Goal: Task Accomplishment & Management: Use online tool/utility

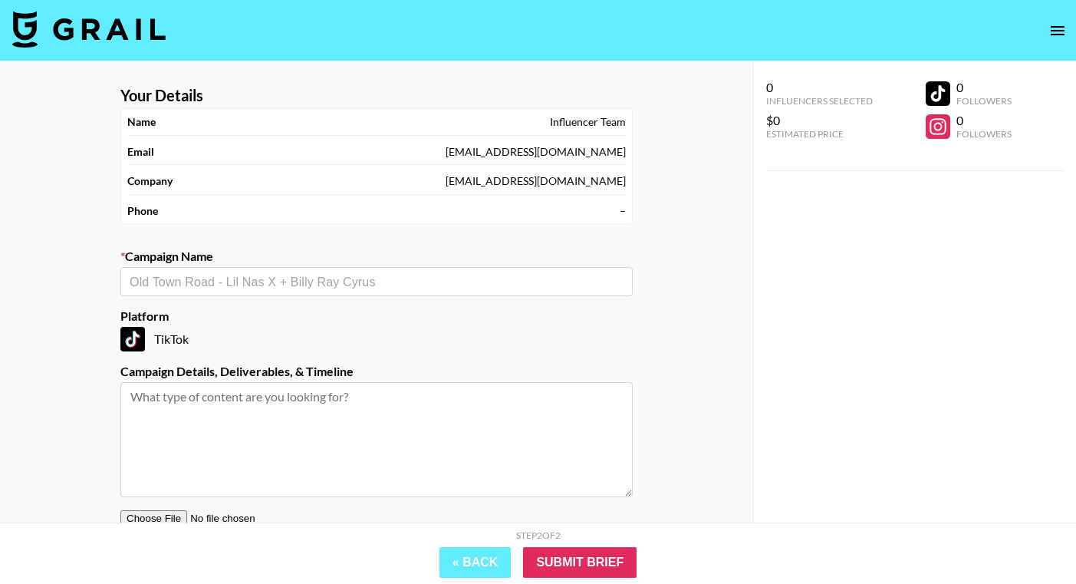
click at [419, 278] on input "text" at bounding box center [377, 282] width 494 height 18
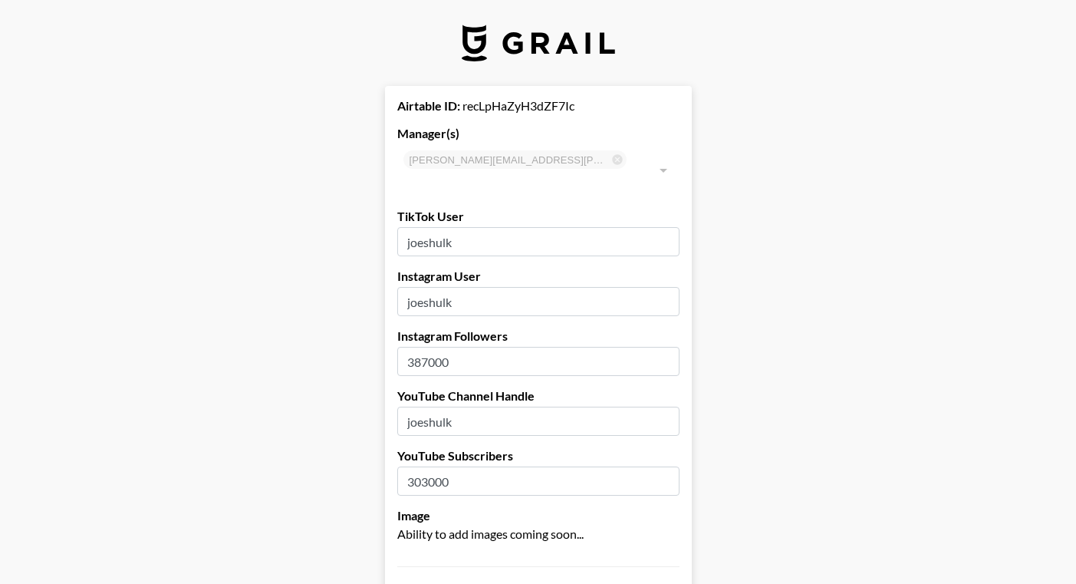
select select "USD"
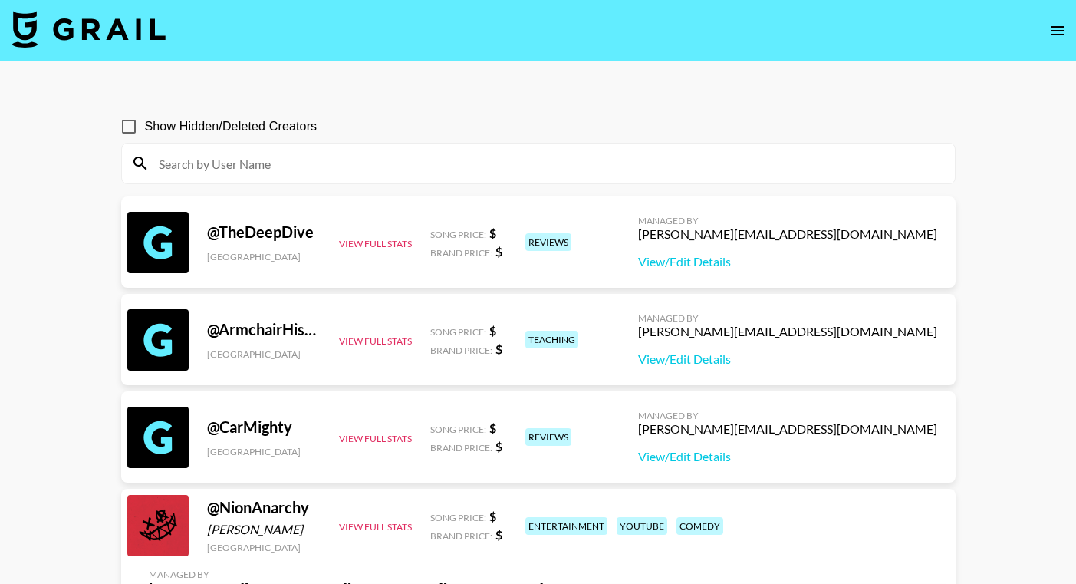
click at [474, 148] on div at bounding box center [538, 163] width 833 height 40
click at [474, 158] on input at bounding box center [548, 163] width 796 height 25
paste input "misty_raines"
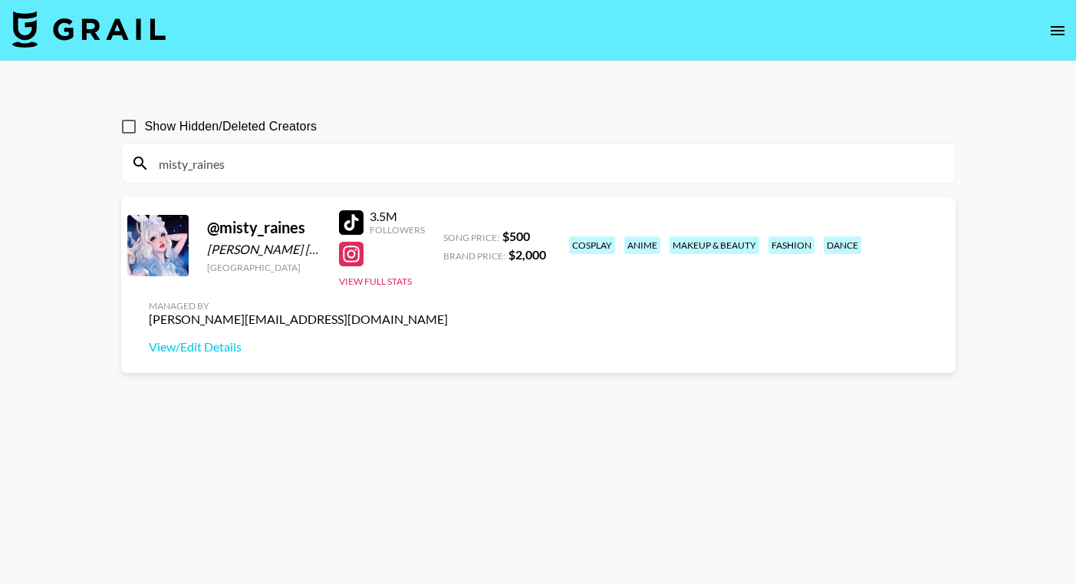
type input "misty_raines"
click at [448, 311] on div "maya@grail-talent.com" at bounding box center [298, 318] width 299 height 15
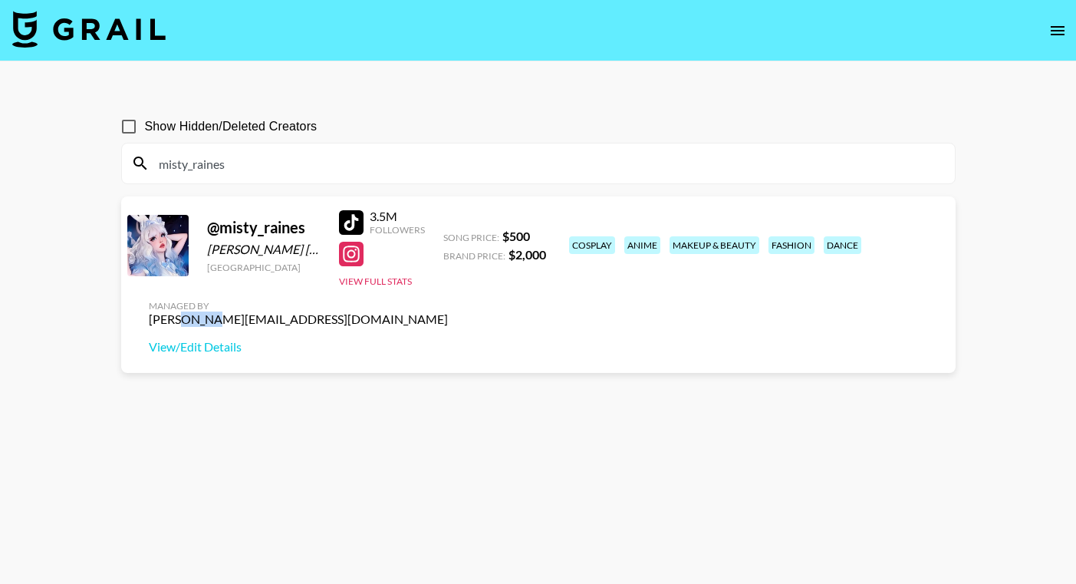
click at [448, 311] on div "maya@grail-talent.com" at bounding box center [298, 318] width 299 height 15
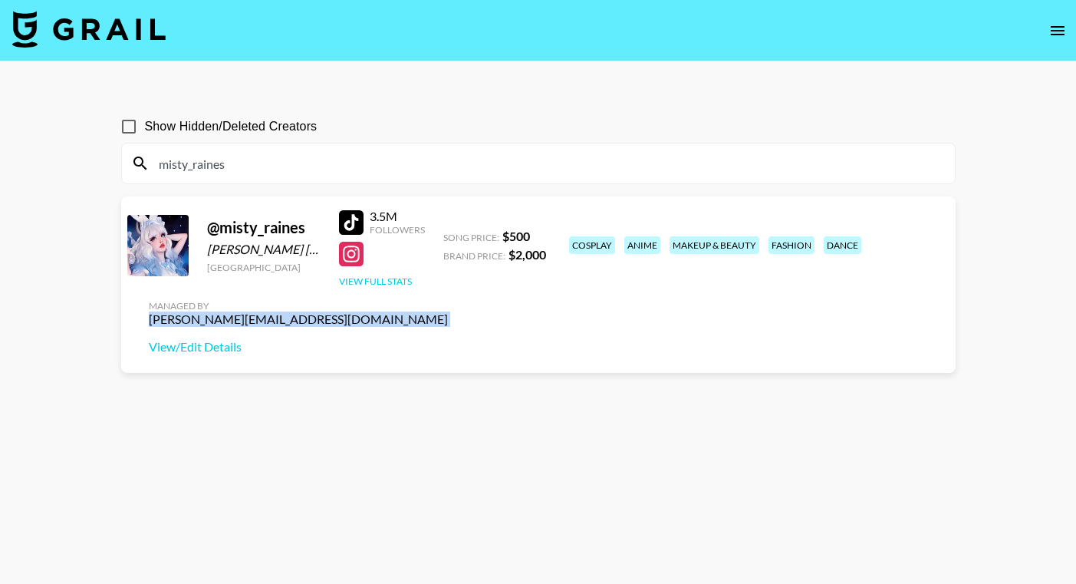
click at [377, 281] on button "View Full Stats" at bounding box center [375, 281] width 73 height 12
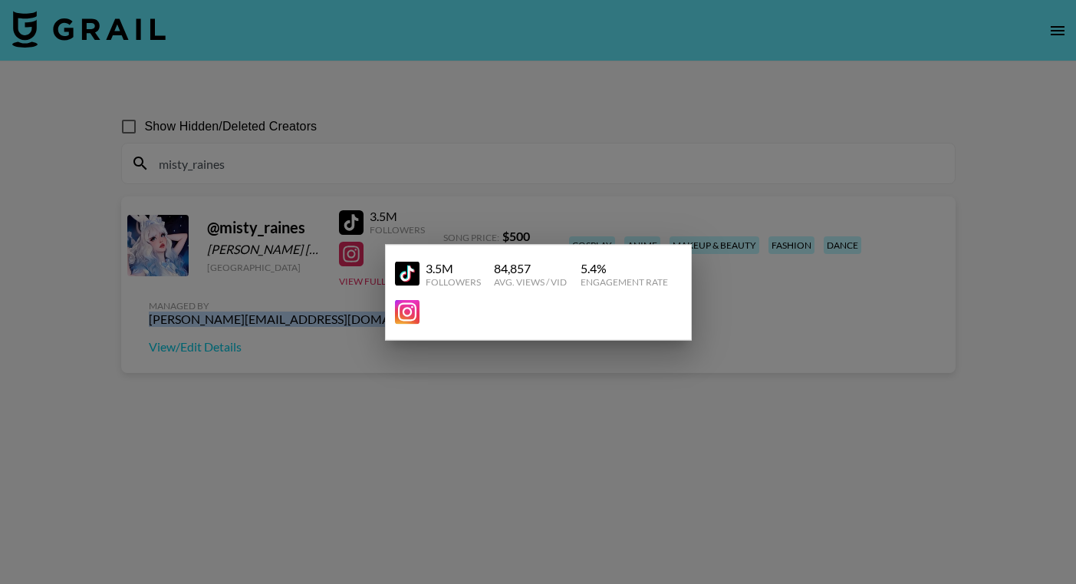
click at [373, 390] on div at bounding box center [538, 292] width 1076 height 584
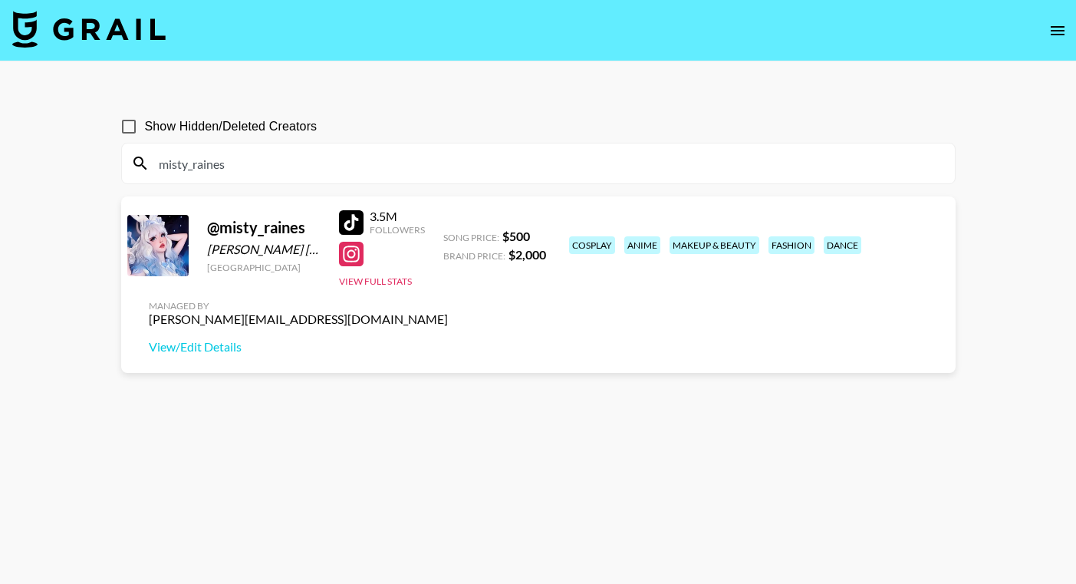
click at [582, 360] on section "Show Hidden/Deleted Creators misty_raines @ misty_raines Misty love Raines Thai…" at bounding box center [538, 328] width 834 height 461
click at [525, 10] on nav at bounding box center [538, 30] width 1076 height 61
